Goal: Information Seeking & Learning: Check status

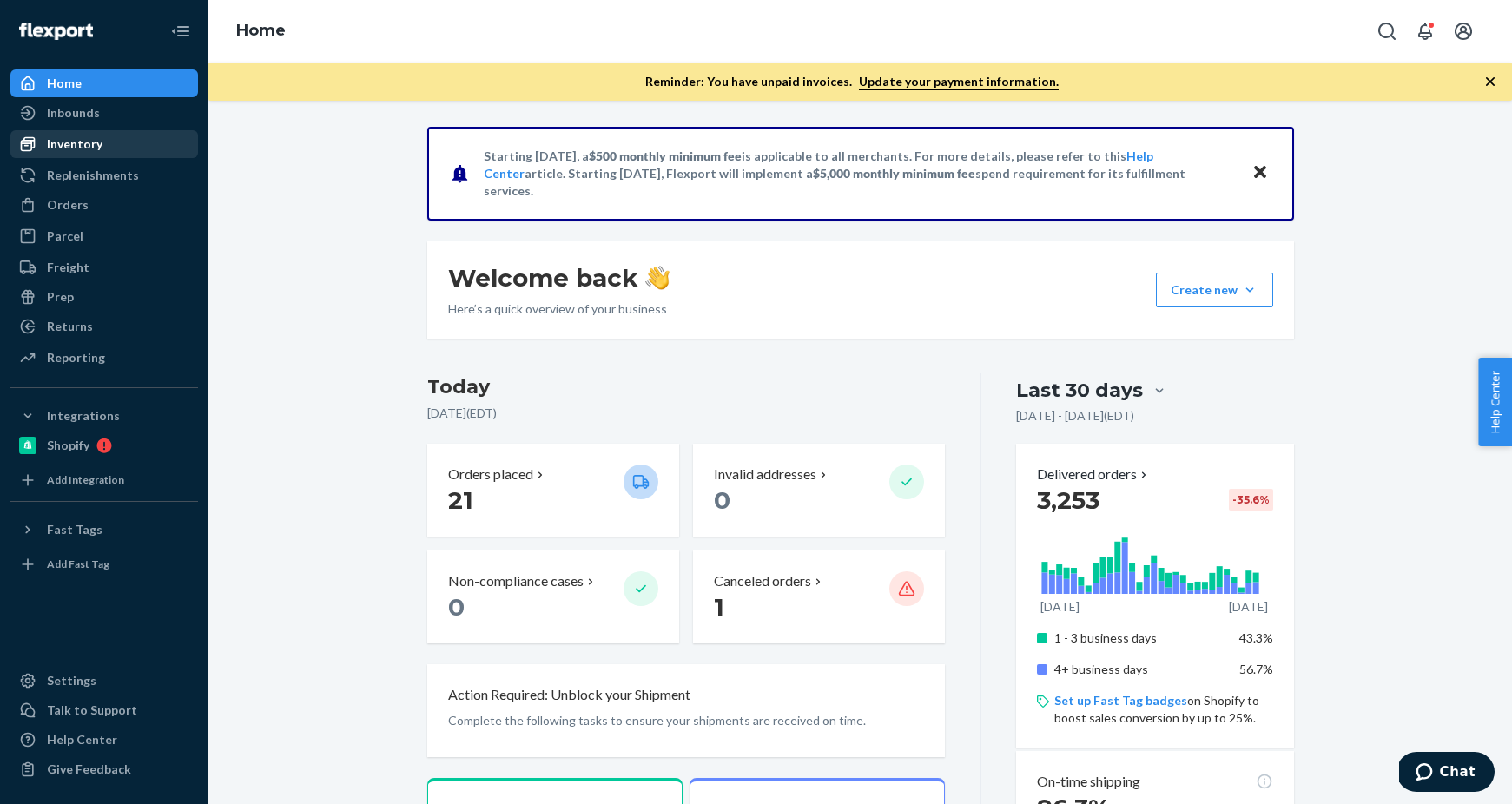
click at [90, 146] on div "Inventory" at bounding box center [74, 143] width 55 height 17
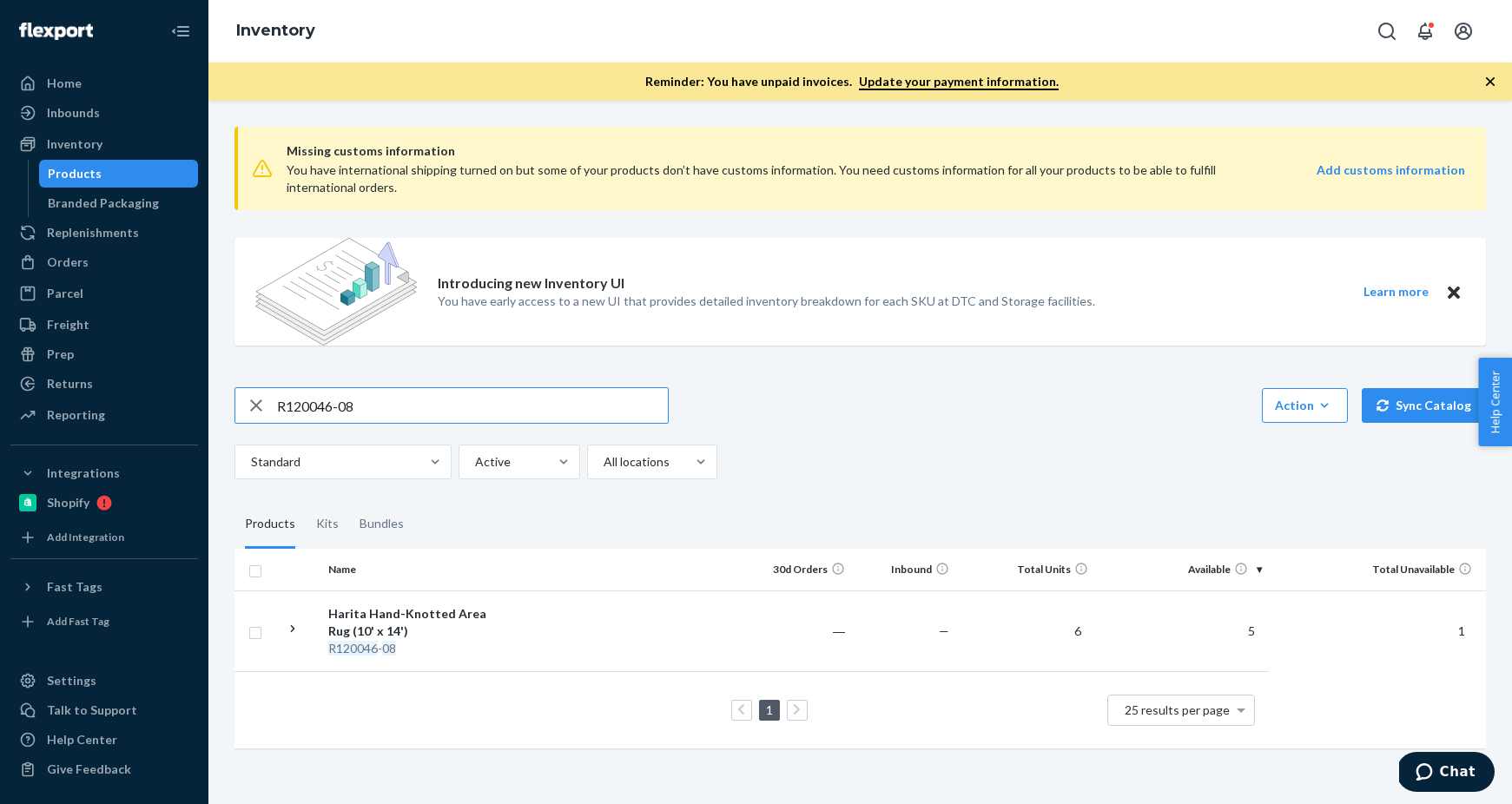
click at [334, 414] on input "R120046-08" at bounding box center [472, 405] width 391 height 34
click at [381, 418] on input "R120040-06" at bounding box center [472, 405] width 391 height 34
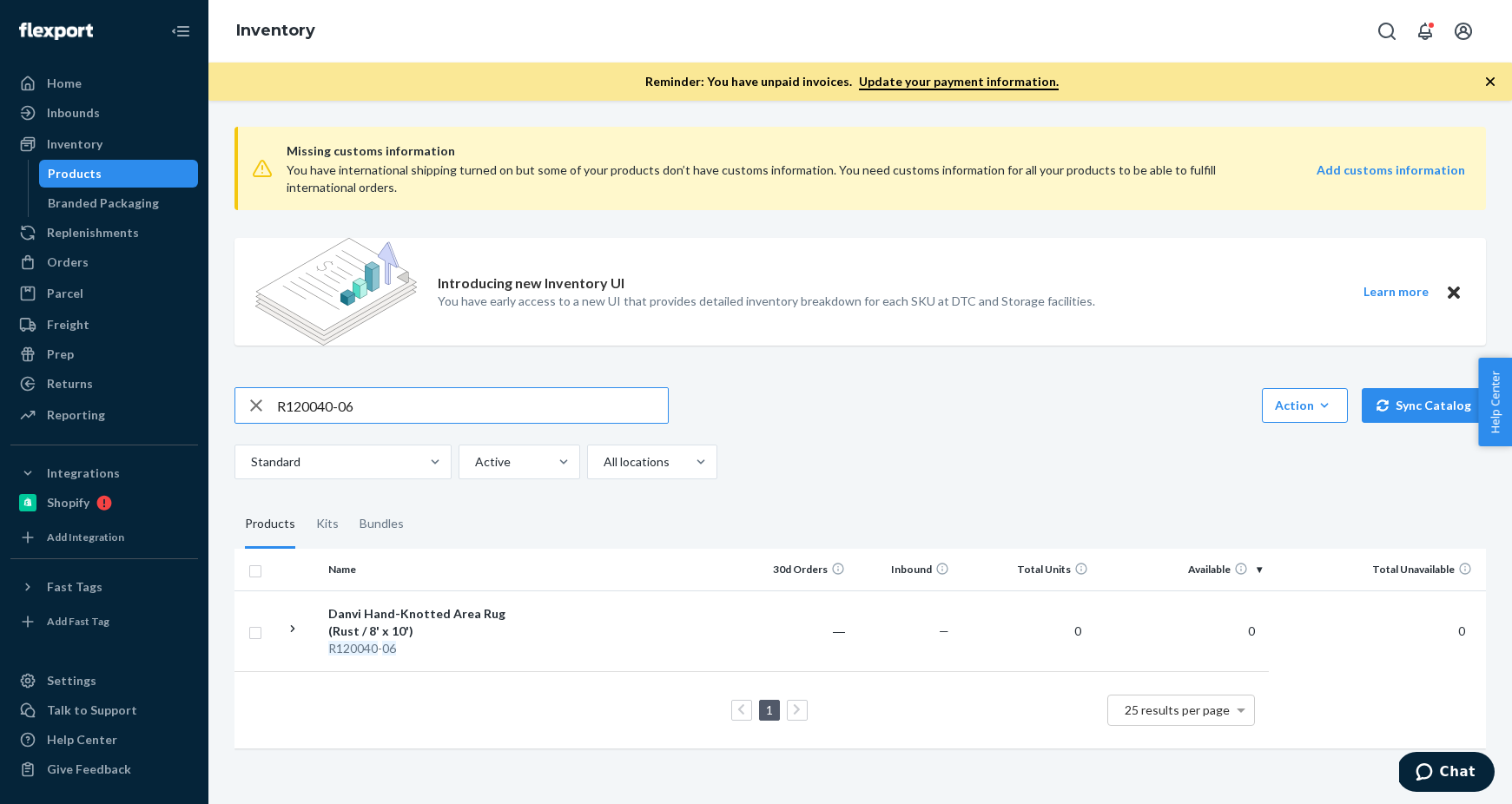
click at [381, 418] on input "R120040-06" at bounding box center [472, 405] width 391 height 34
paste input "61011-03"
type input "R61011-03"
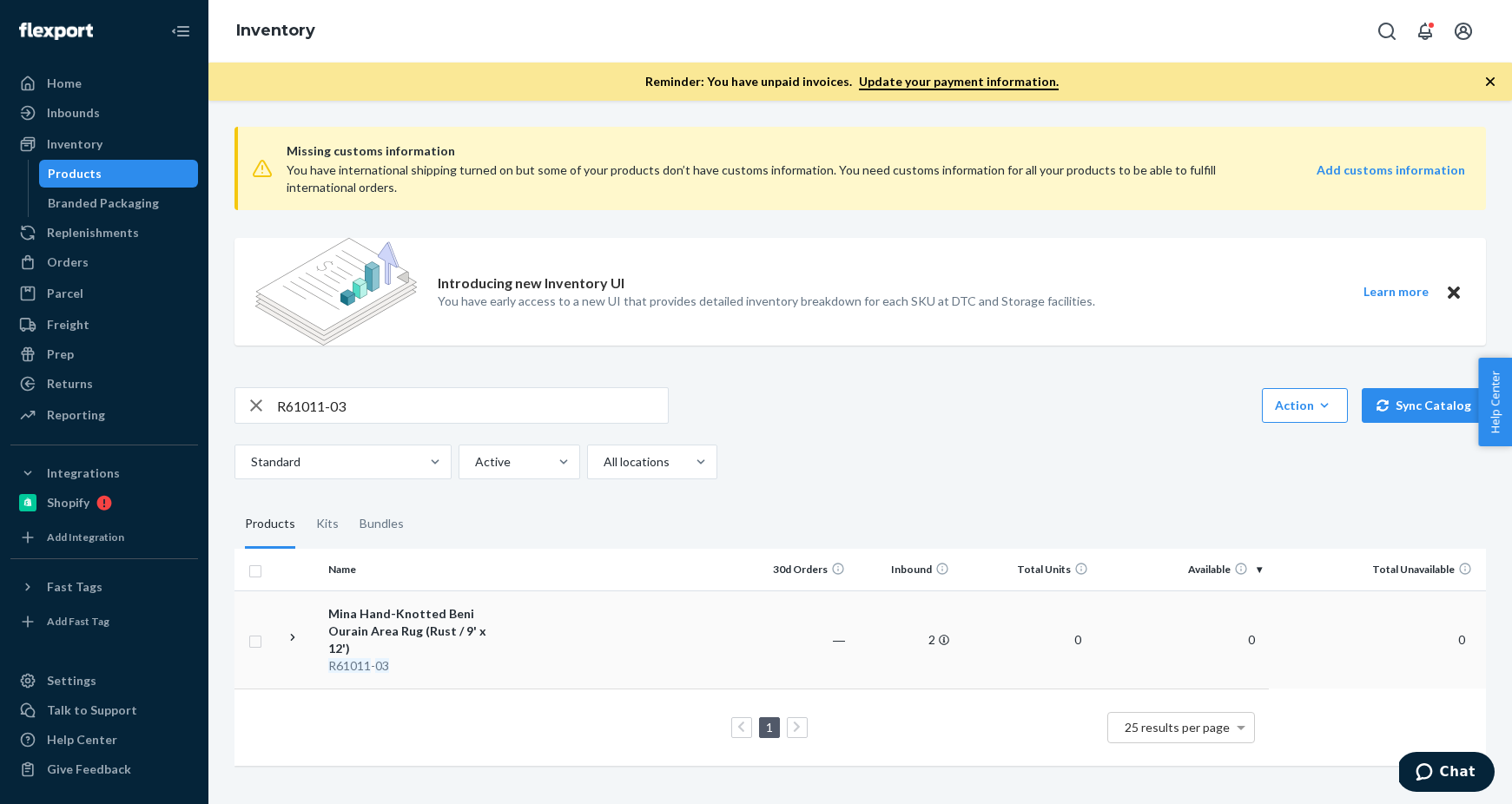
click at [357, 635] on div "Mina Hand-Knotted Beni Ourain Area Rug (Rust / 9' x 12')" at bounding box center [419, 631] width 181 height 52
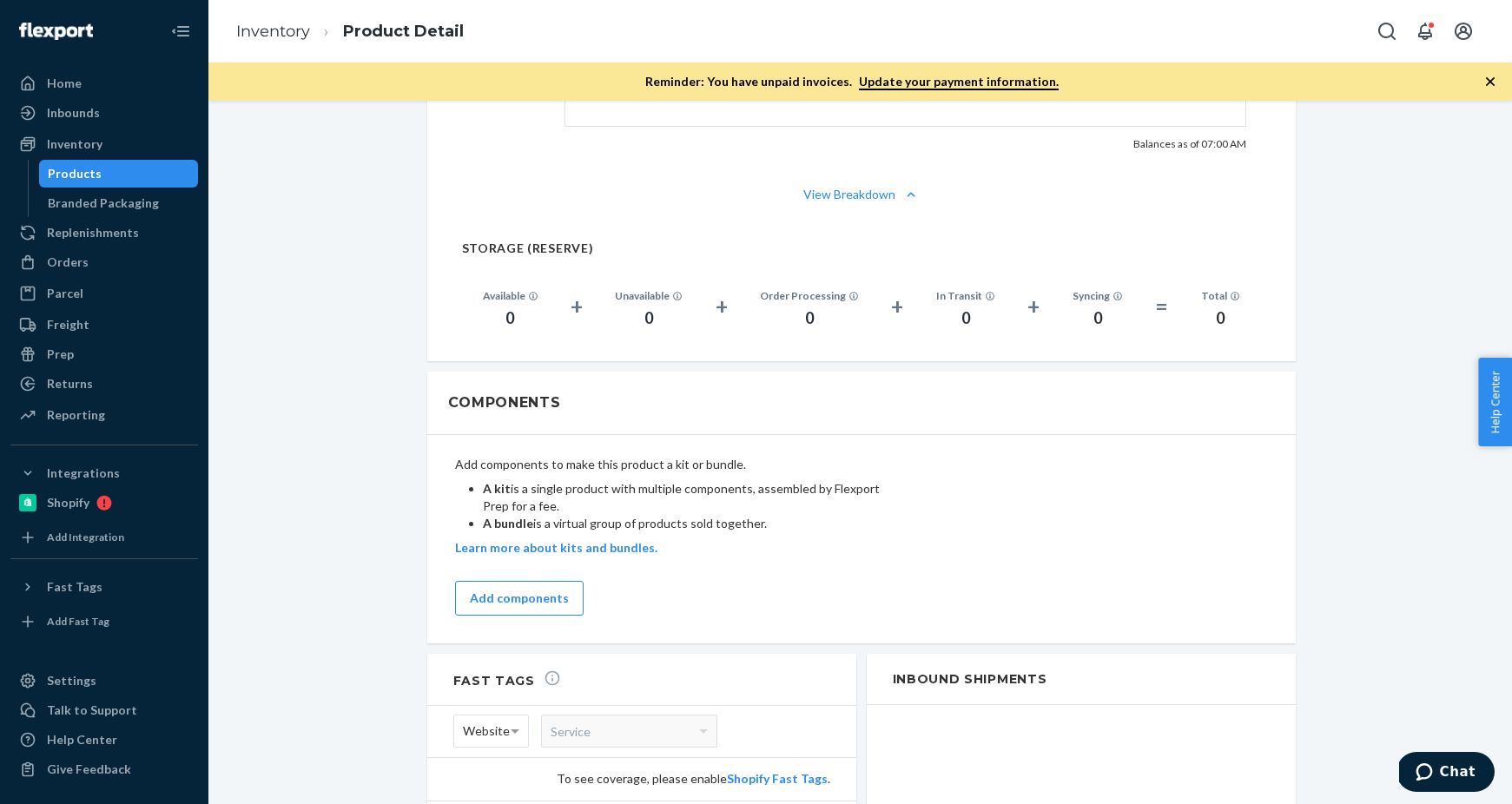
scroll to position [946, 0]
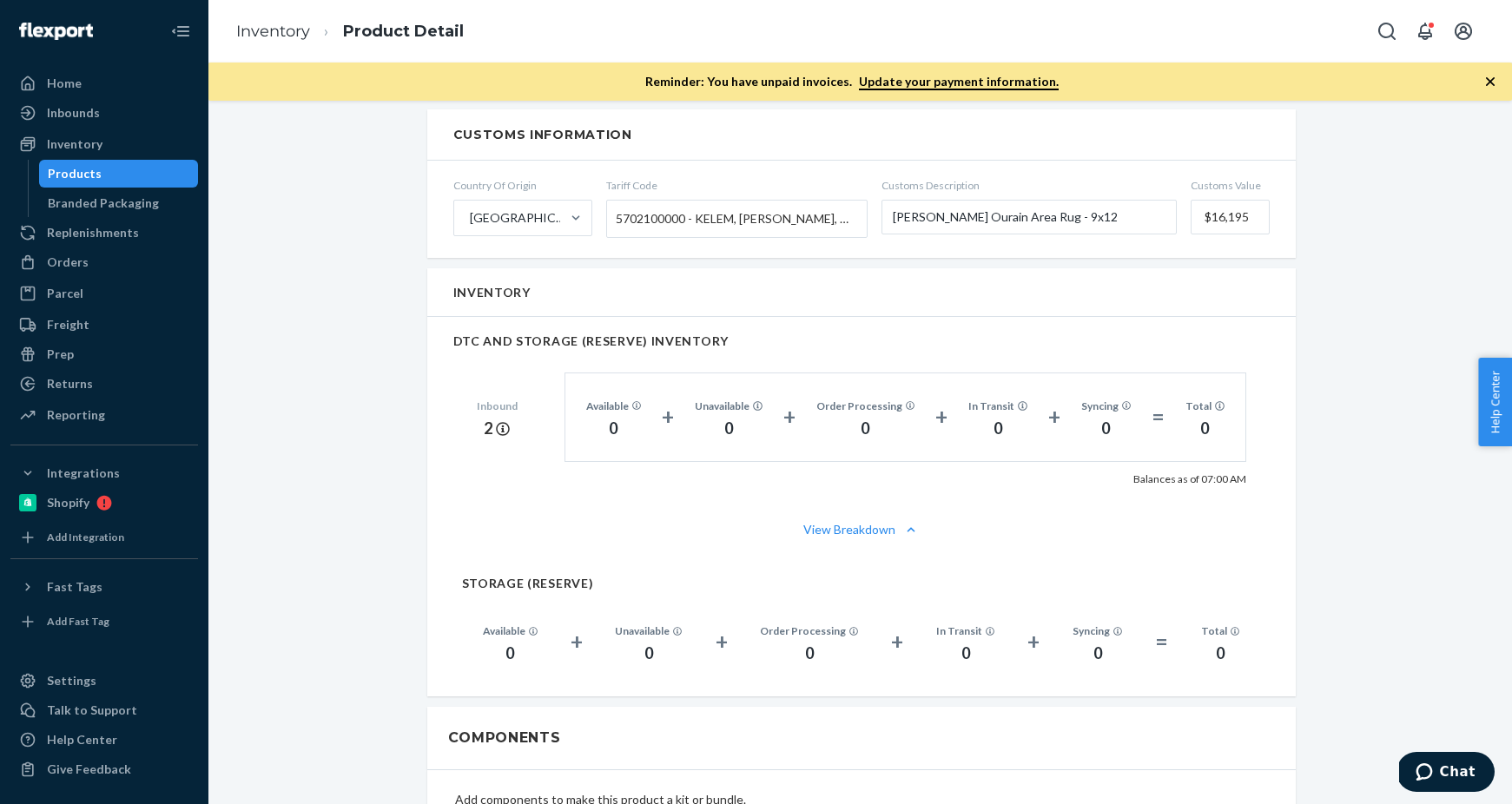
click at [102, 166] on div "Products" at bounding box center [119, 173] width 156 height 24
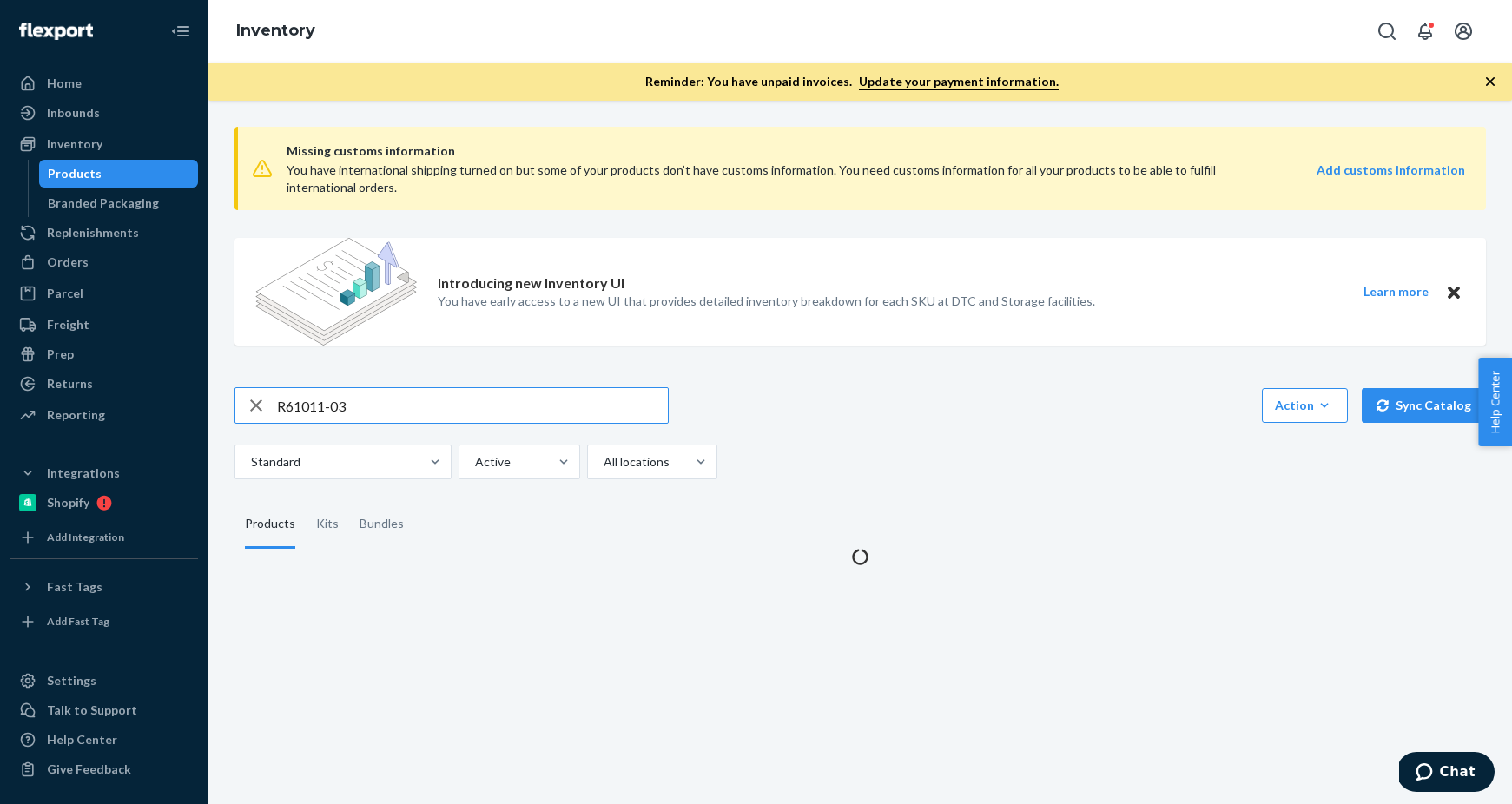
click at [332, 395] on input "R61011-03" at bounding box center [472, 405] width 391 height 34
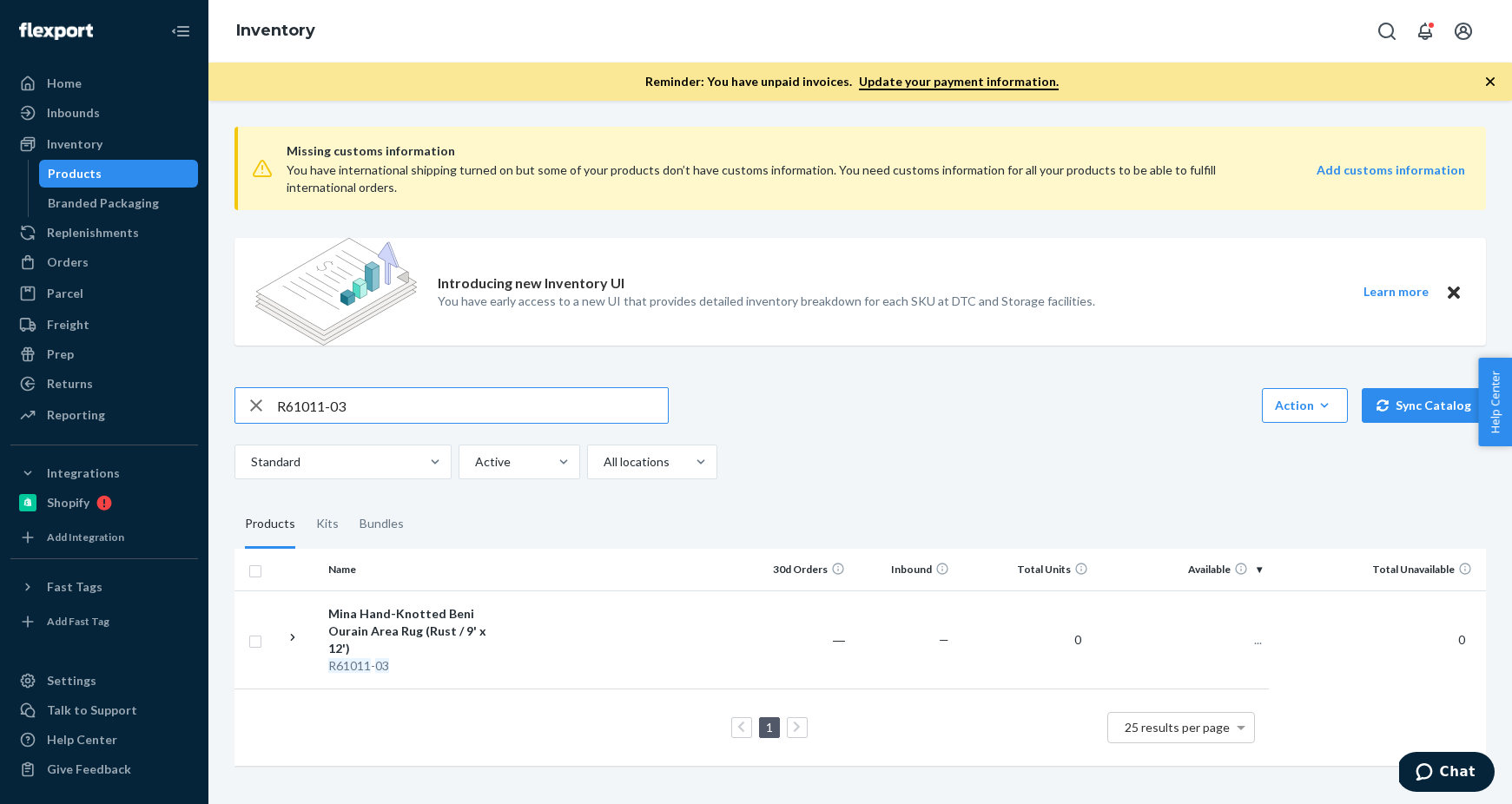
click at [332, 395] on input "R61011-03" at bounding box center [472, 405] width 391 height 34
type input "R141019-07"
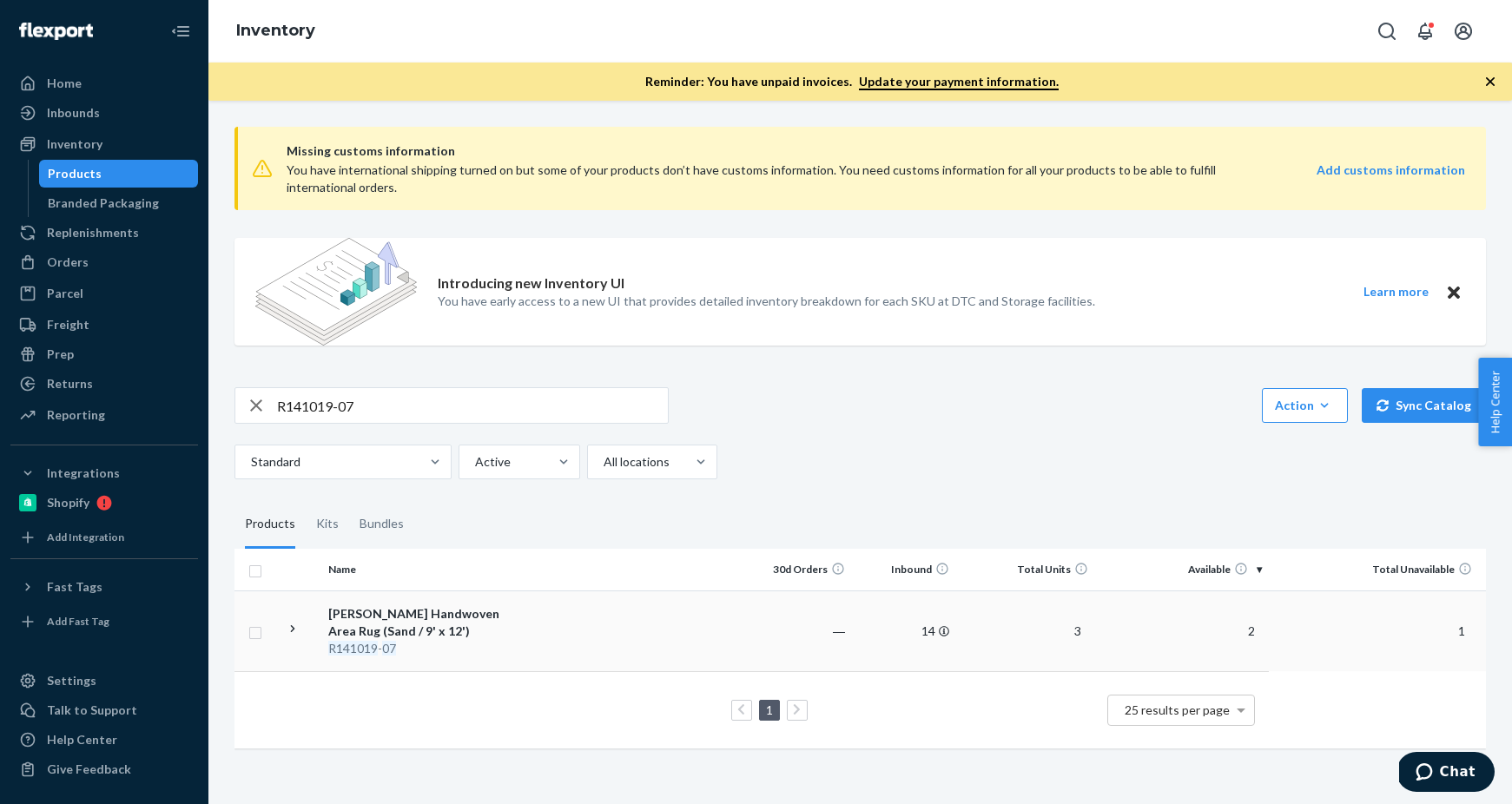
click at [378, 633] on div "[PERSON_NAME] Handwoven Area Rug (Sand / 9' x 12')" at bounding box center [419, 623] width 181 height 34
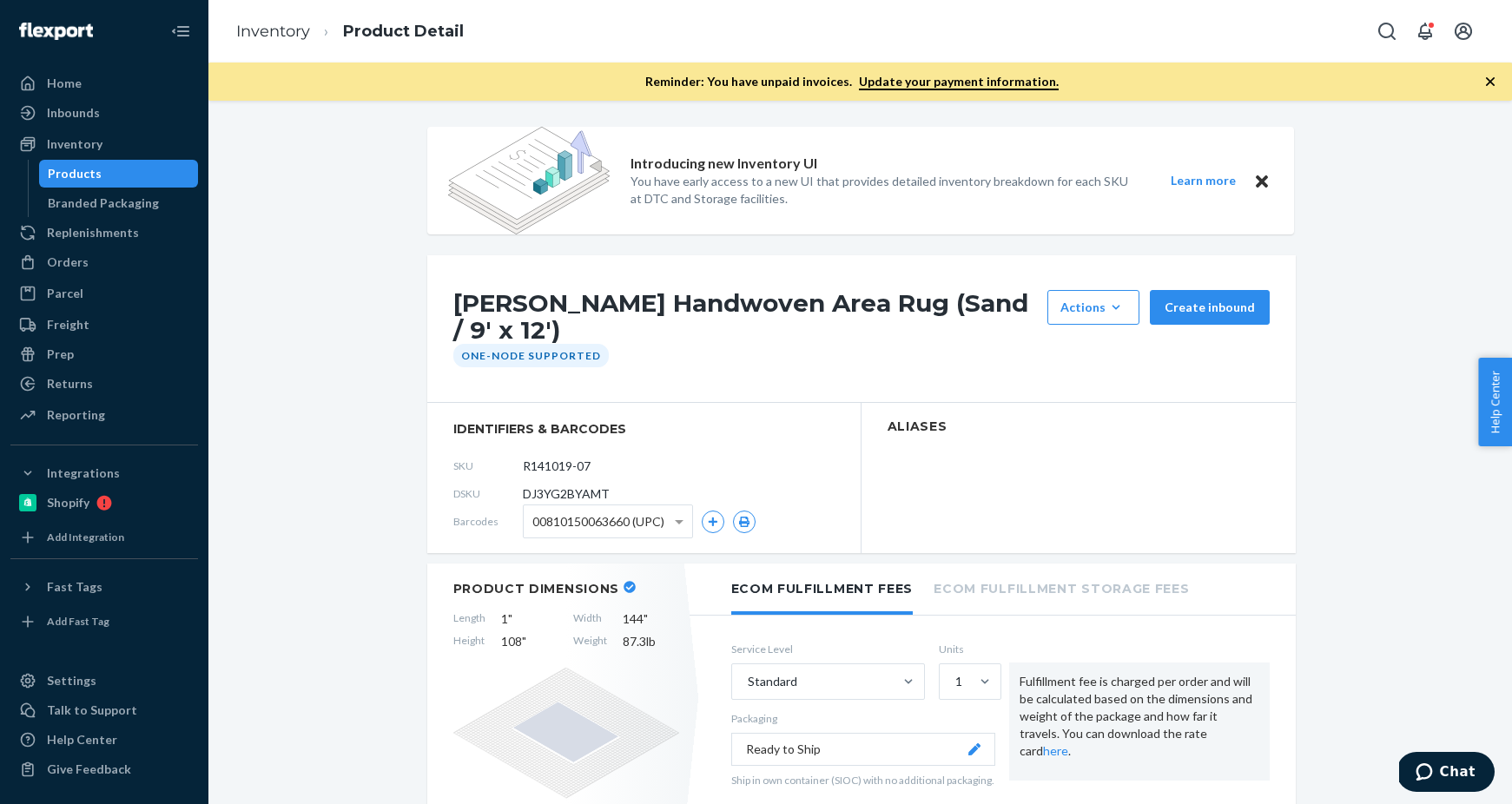
click at [141, 175] on div "Products" at bounding box center [119, 173] width 156 height 24
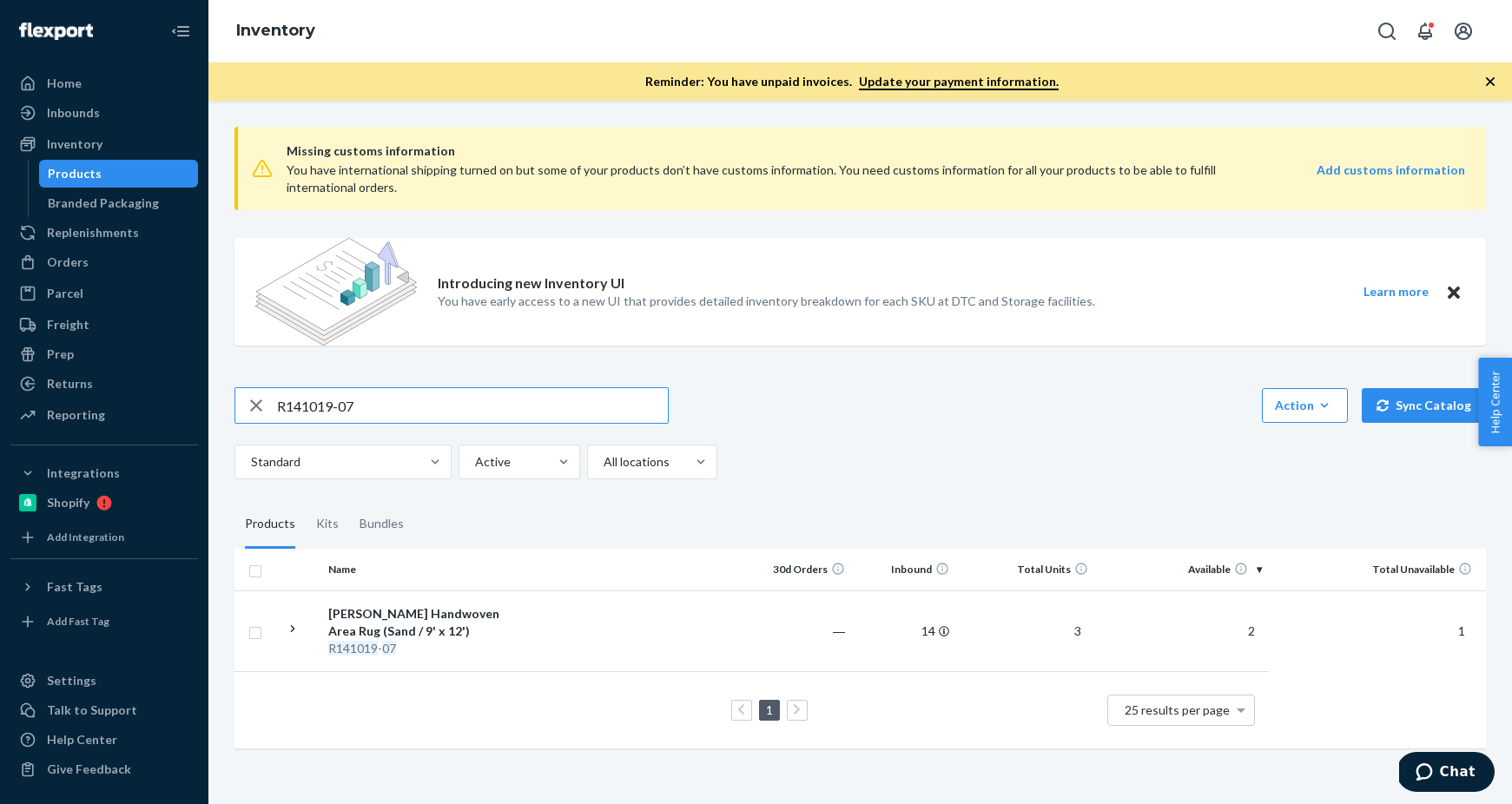
click at [344, 404] on input "R141019-07" at bounding box center [472, 405] width 391 height 34
type input "R88010-03"
click at [405, 619] on div "ZZZ - [PERSON_NAME] Handwoven Area Rug (9' x 12')" at bounding box center [419, 623] width 181 height 34
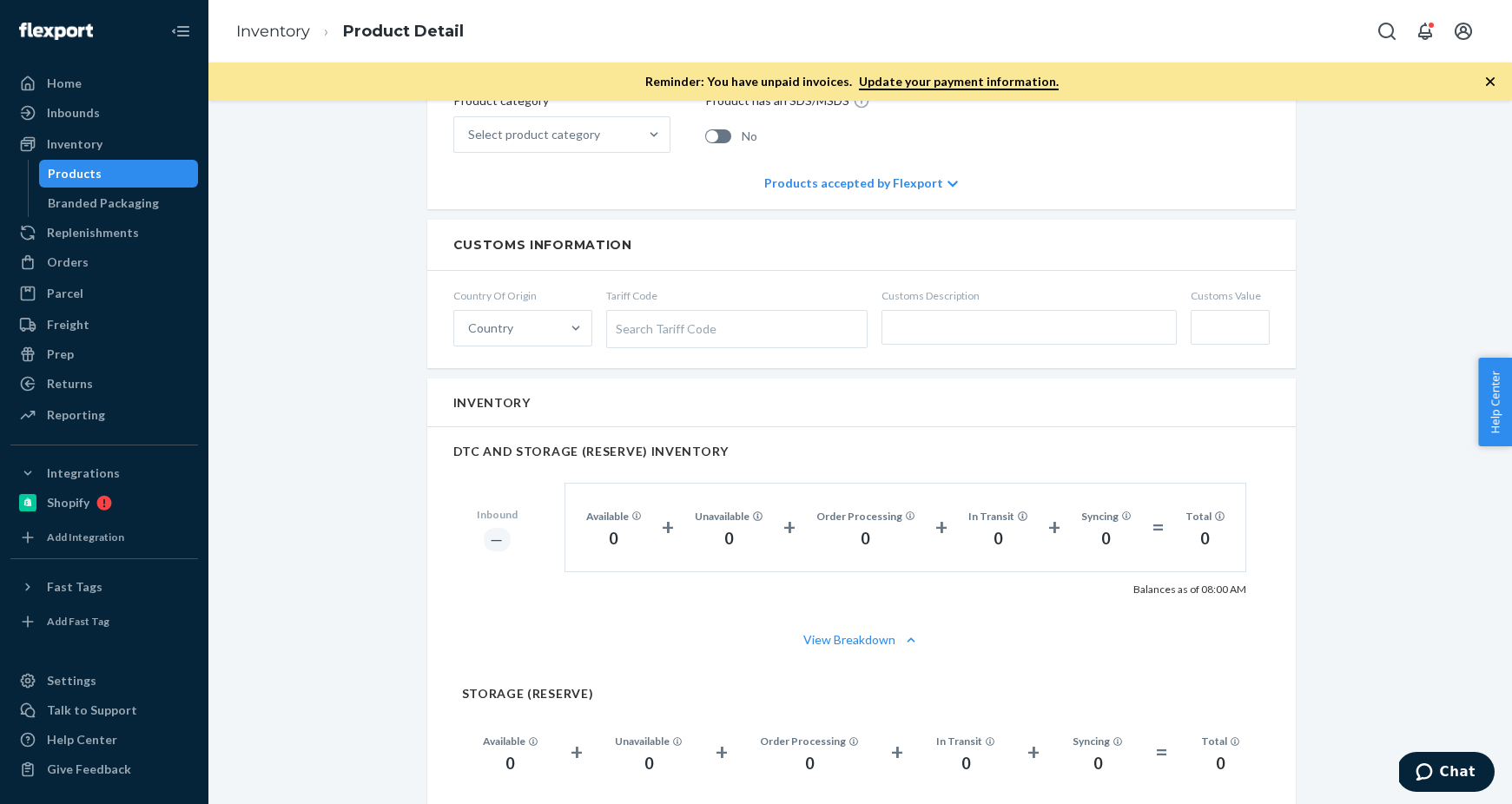
scroll to position [838, 0]
